Goal: Check status: Check status

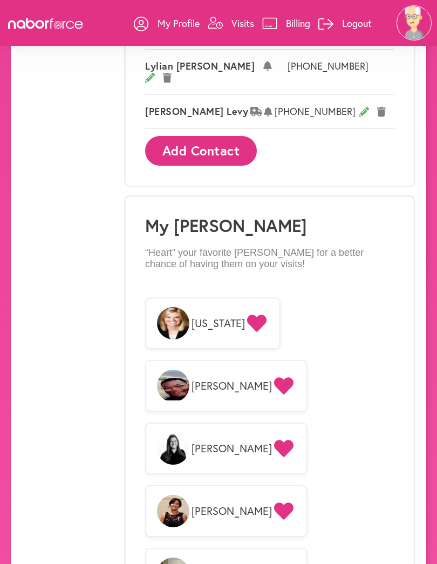
scroll to position [750, 0]
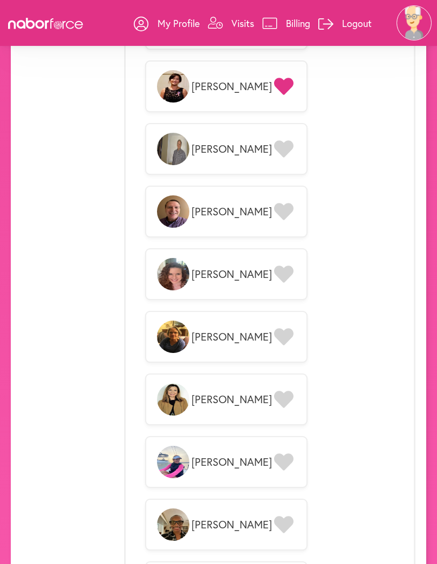
click at [433, 287] on div "**********" at bounding box center [218, 113] width 437 height 2438
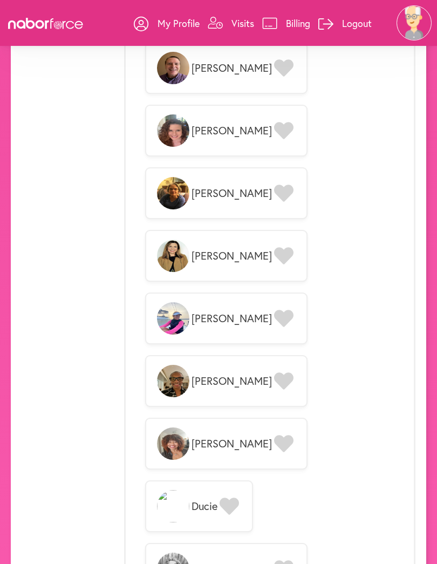
scroll to position [1317, 0]
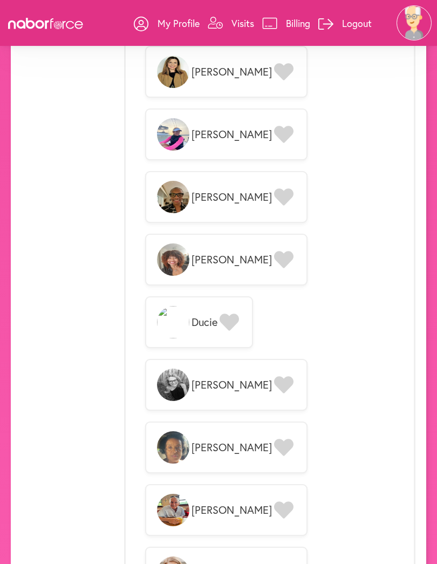
scroll to position [1501, 0]
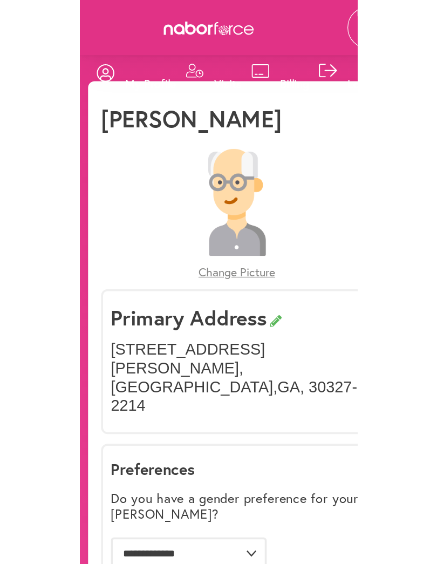
scroll to position [79, 0]
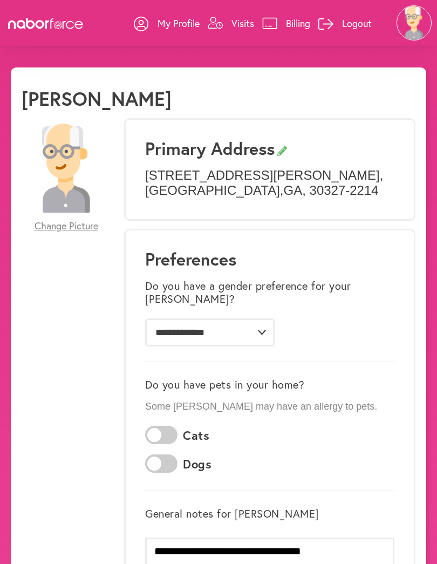
click at [241, 24] on p "Visits" at bounding box center [243, 23] width 23 height 13
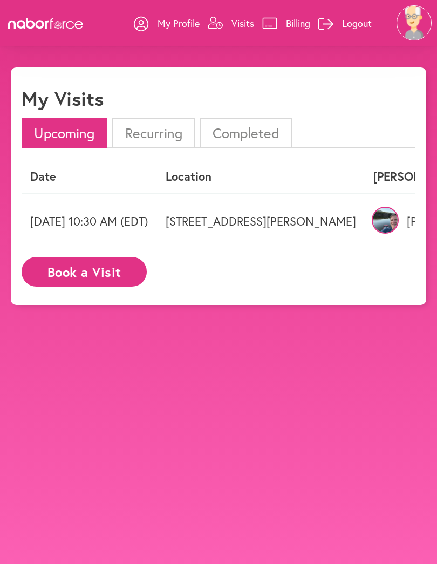
click at [156, 135] on li "Recurring" at bounding box center [153, 133] width 82 height 30
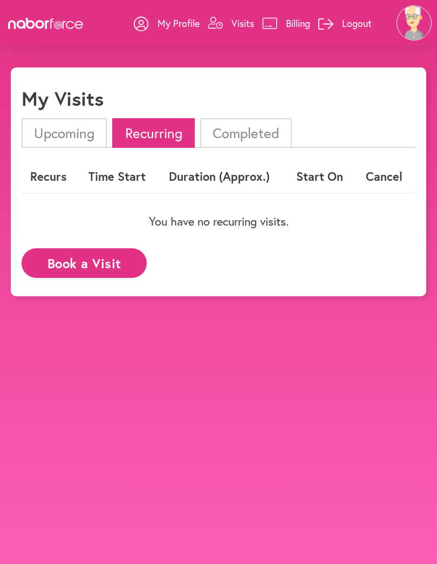
click at [255, 133] on li "Completed" at bounding box center [246, 133] width 92 height 30
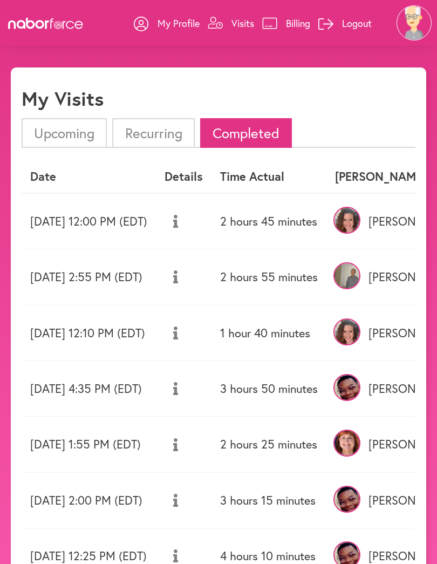
click at [327, 225] on td "2 hours 45 minutes" at bounding box center [269, 221] width 115 height 56
click at [327, 321] on td "1 hour 40 minutes" at bounding box center [269, 333] width 115 height 56
click at [96, 340] on td "[DATE] 12:10 PM (EDT)" at bounding box center [89, 333] width 134 height 56
click at [156, 141] on li "Recurring" at bounding box center [153, 133] width 82 height 30
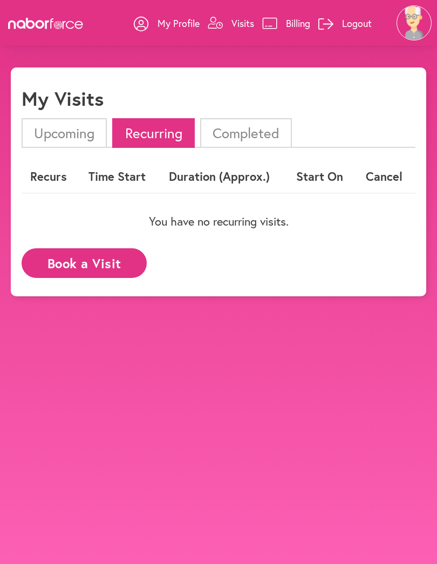
click at [68, 135] on li "Upcoming" at bounding box center [64, 133] width 85 height 30
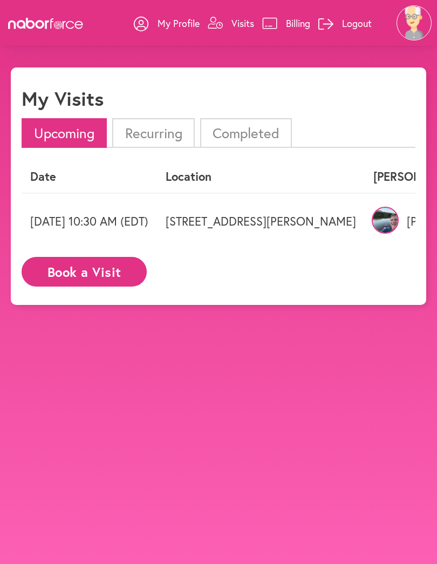
click at [393, 226] on img at bounding box center [385, 220] width 27 height 27
click at [416, 221] on div "close My Visits Upcoming Recurring Completed Date Location Nabor Recurring? Tue…" at bounding box center [219, 186] width 416 height 238
click at [384, 222] on img at bounding box center [385, 220] width 27 height 27
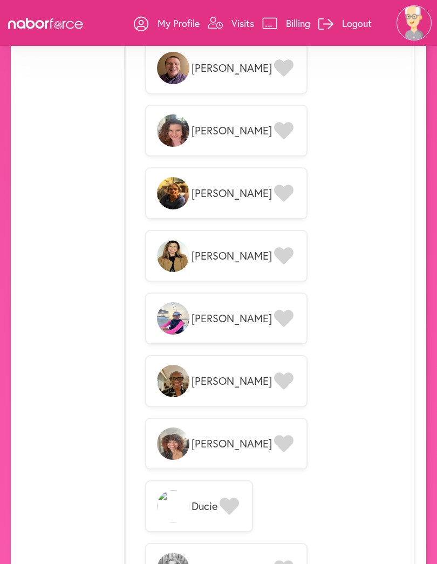
scroll to position [1317, 0]
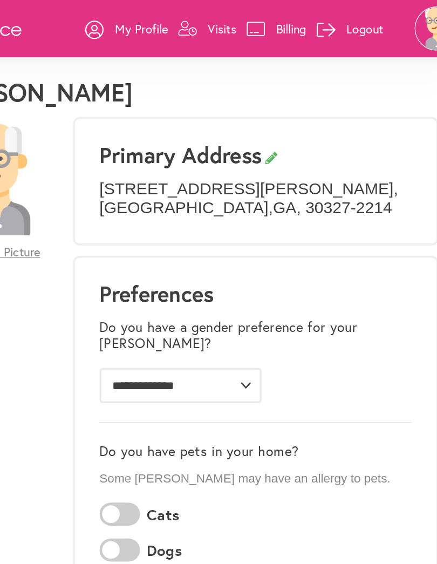
scroll to position [24, 0]
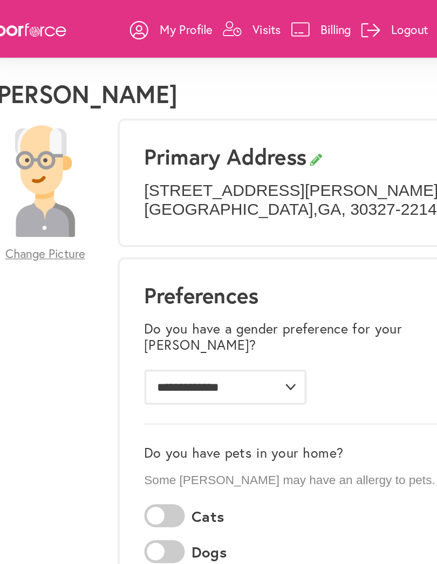
click at [208, 32] on link "Visits" at bounding box center [231, 23] width 46 height 32
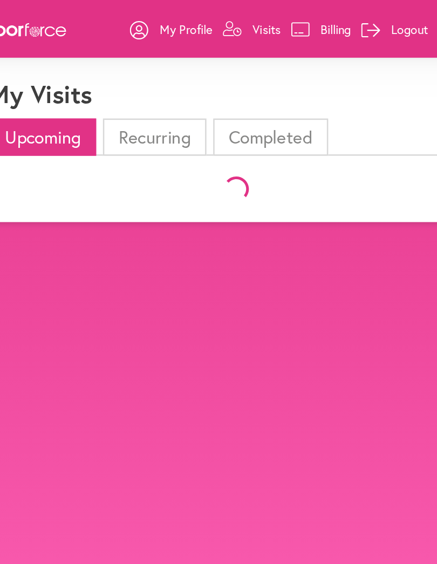
scroll to position [24, 0]
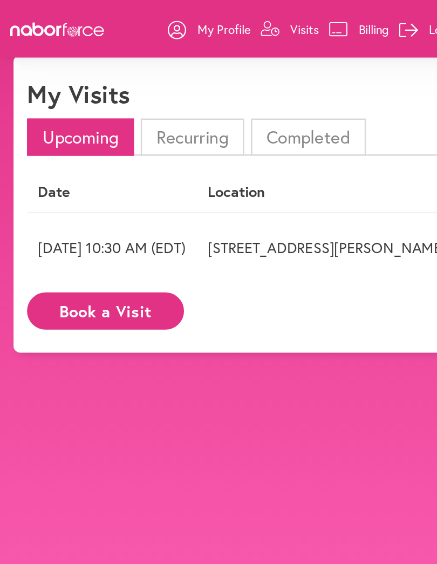
click at [248, 113] on li "Completed" at bounding box center [246, 109] width 92 height 30
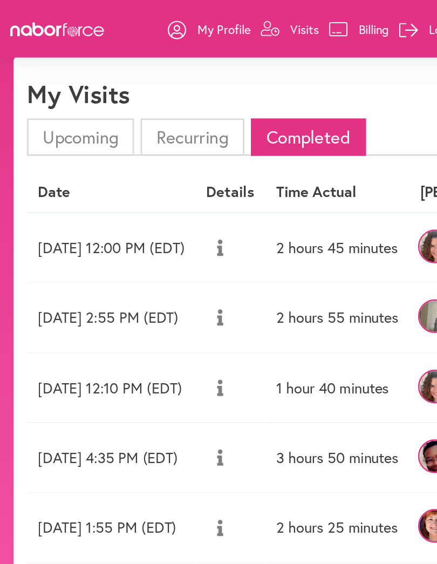
scroll to position [0, 0]
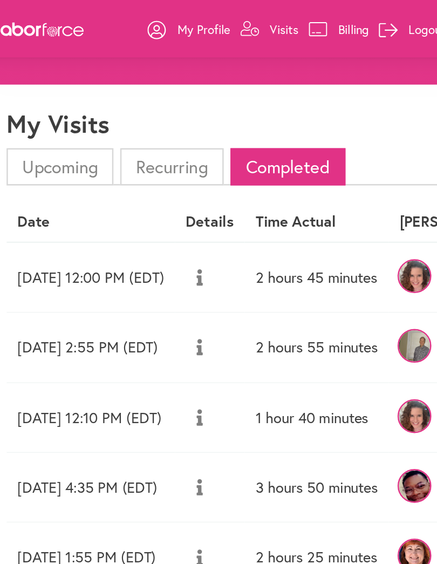
click at [232, 26] on p "Visits" at bounding box center [243, 23] width 23 height 13
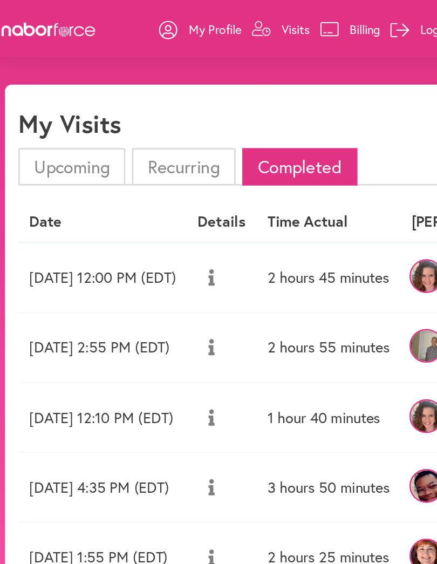
click at [134, 134] on li "Recurring" at bounding box center [153, 133] width 82 height 30
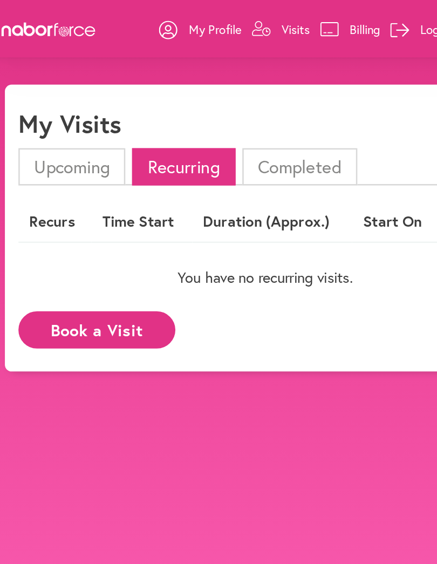
click at [51, 143] on li "Upcoming" at bounding box center [64, 133] width 85 height 30
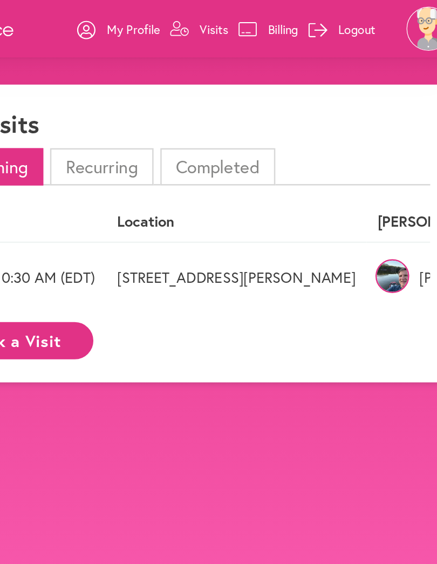
click at [372, 214] on img at bounding box center [385, 220] width 27 height 27
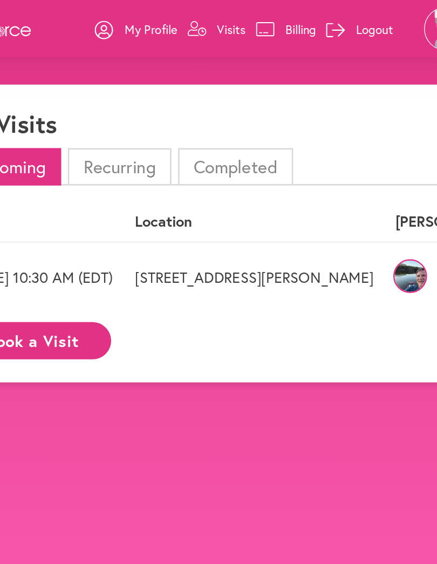
click at [232, 17] on p "Visits" at bounding box center [243, 23] width 23 height 13
